Goal: Task Accomplishment & Management: Use online tool/utility

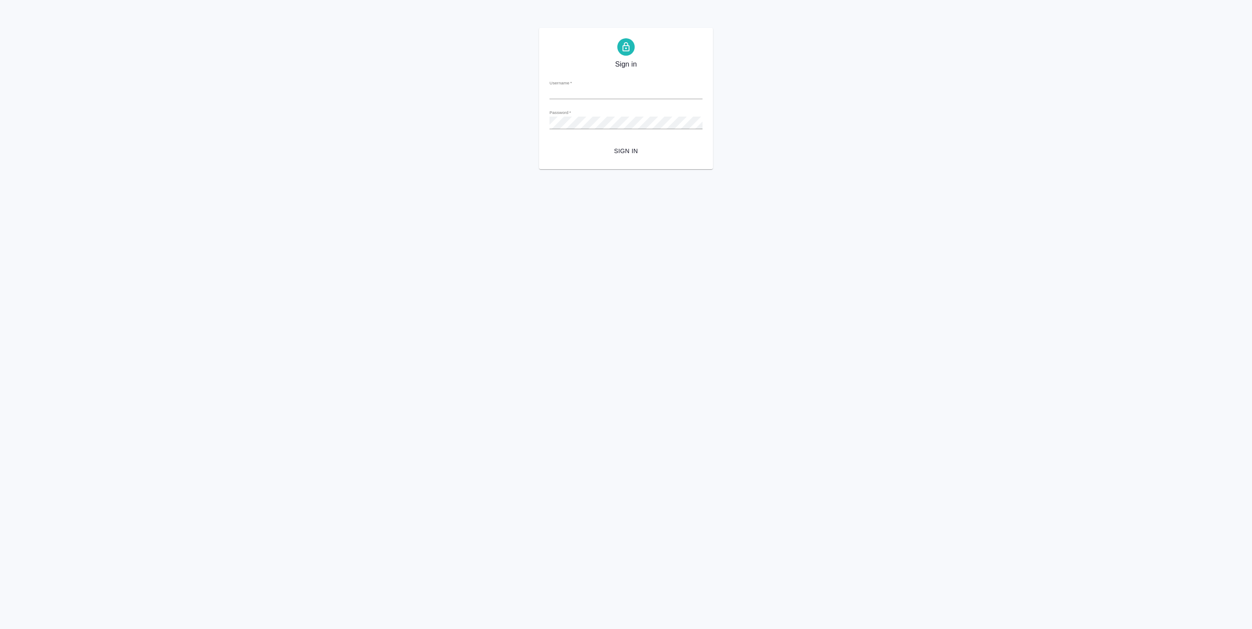
type input "a.pankina@awatera.com"
click at [628, 148] on span "Sign in" at bounding box center [626, 151] width 139 height 11
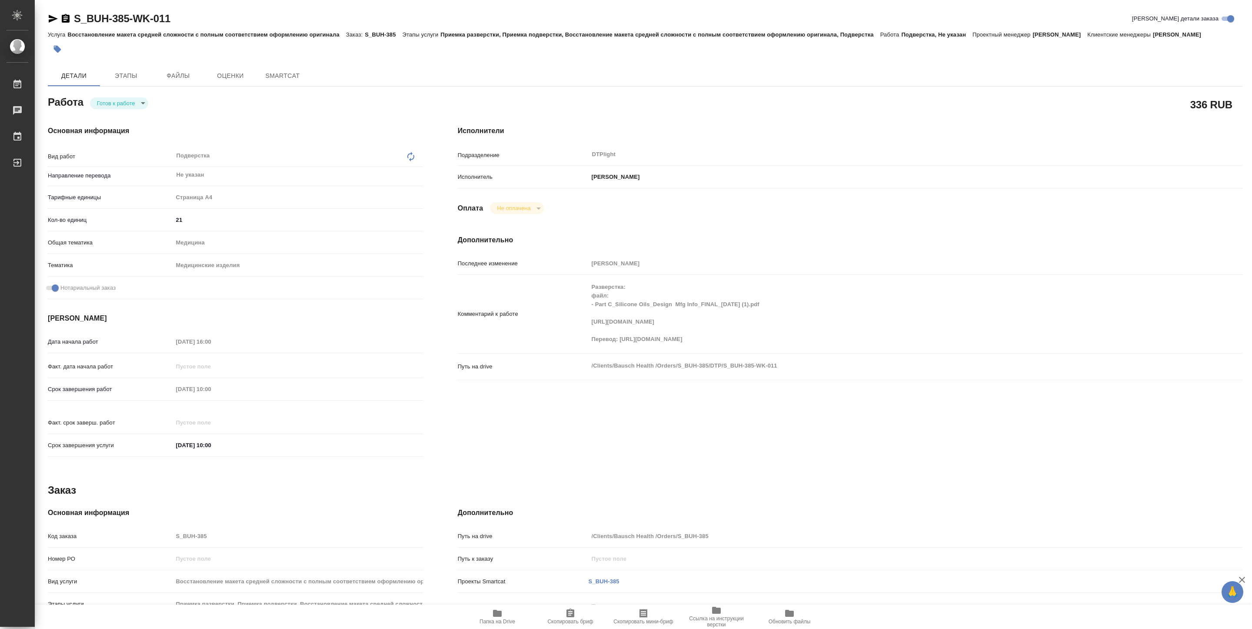
type textarea "x"
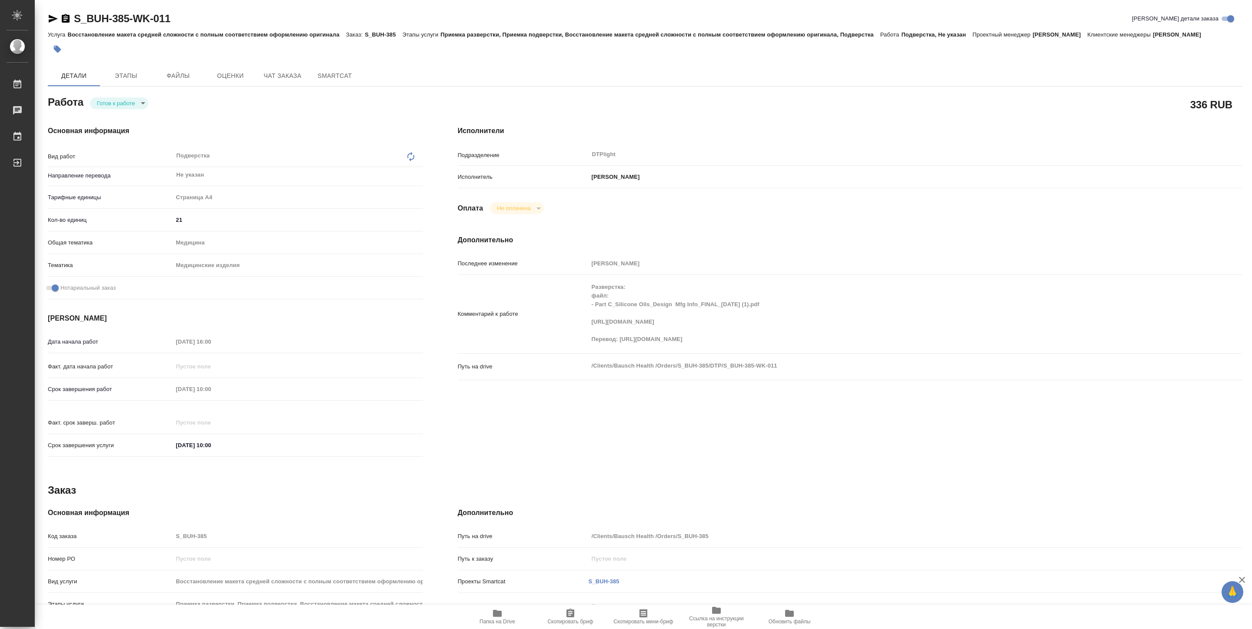
type textarea "x"
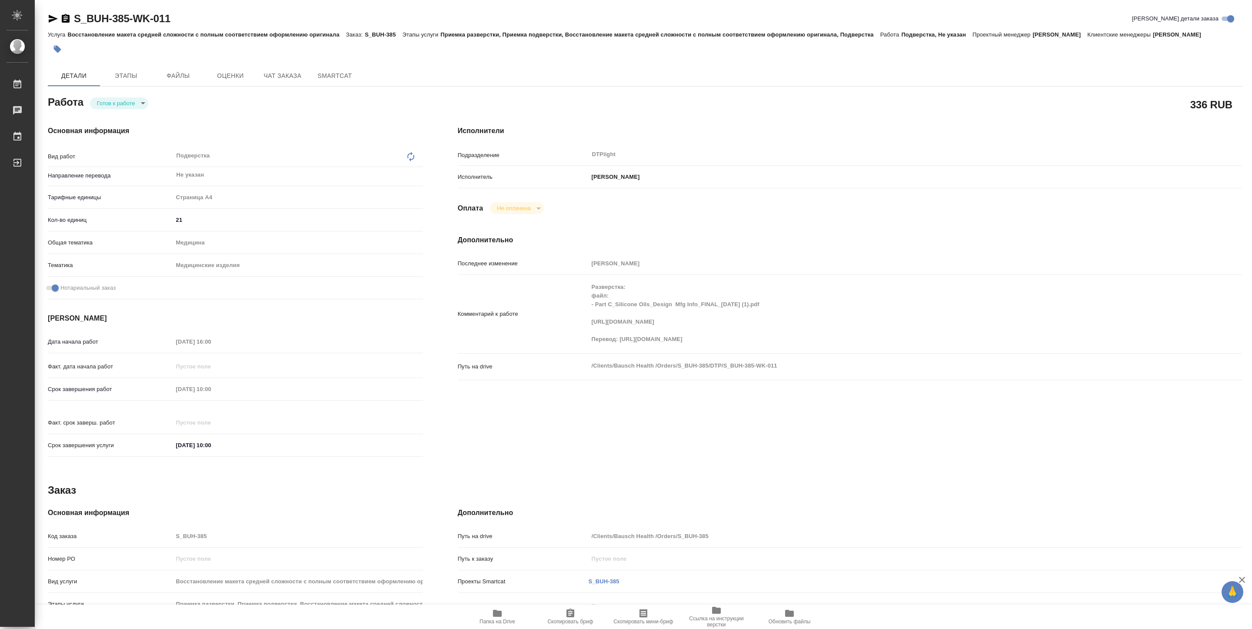
type textarea "x"
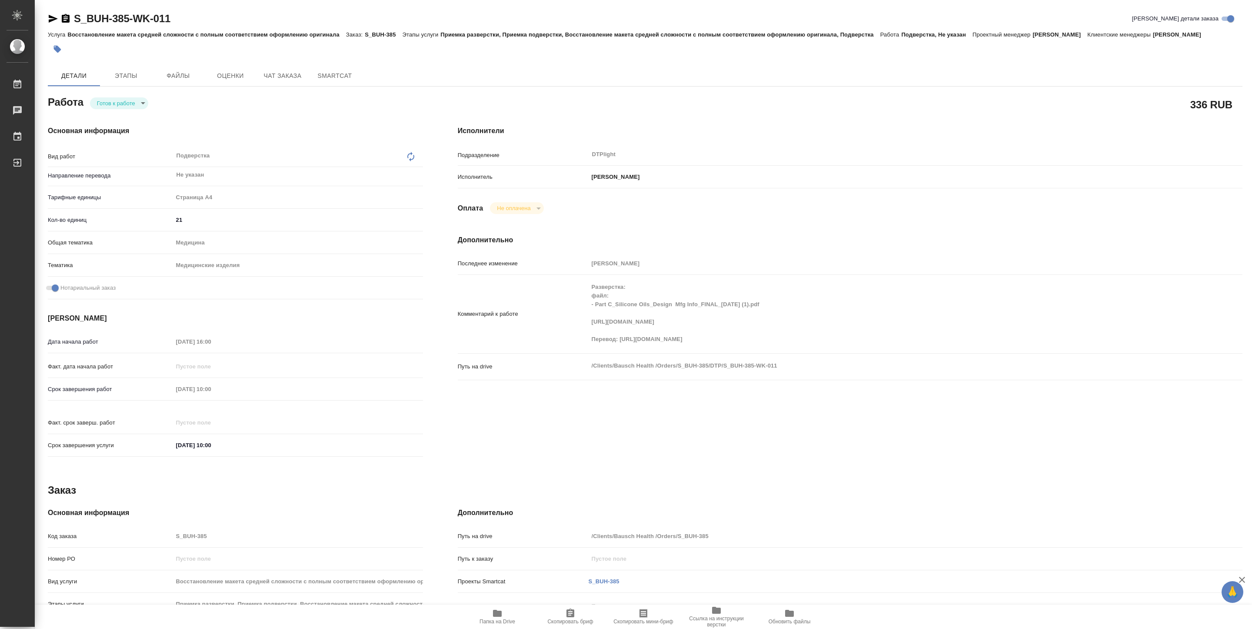
type textarea "x"
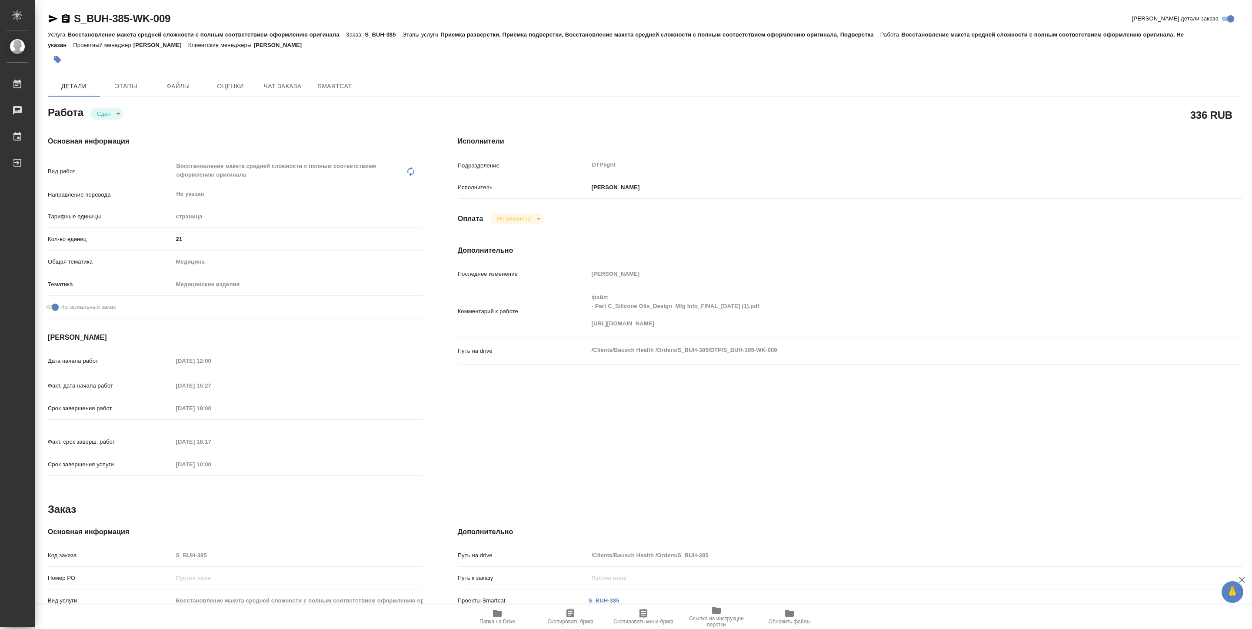
type textarea "x"
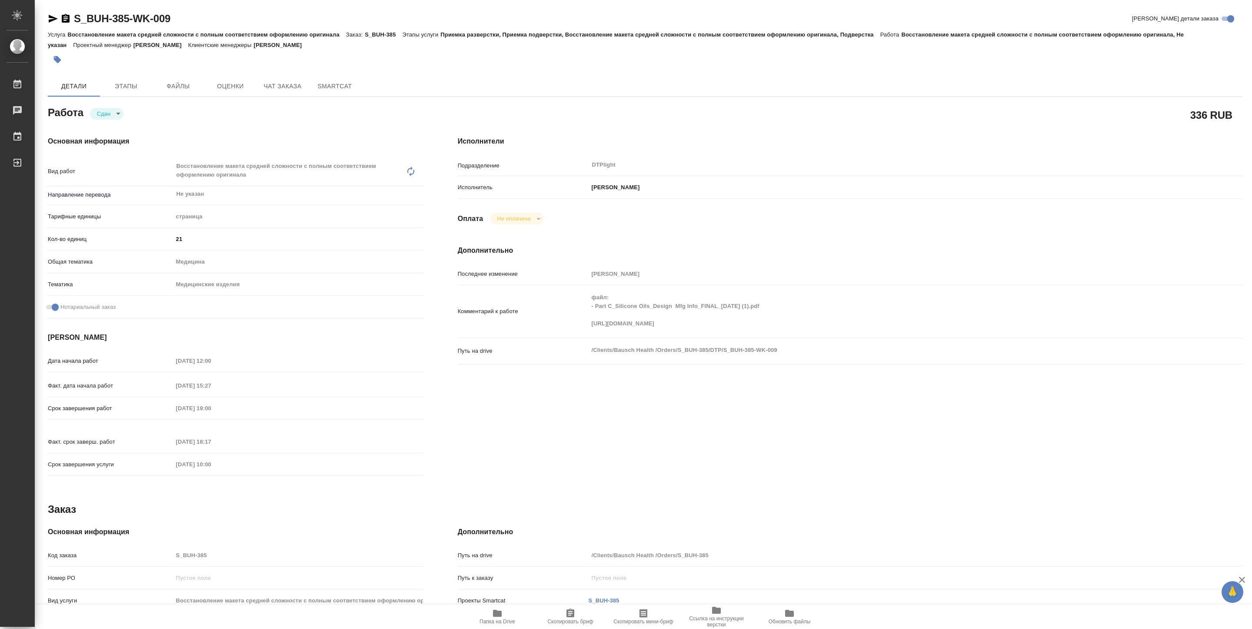
type textarea "x"
